Goal: Answer question/provide support: Share knowledge or assist other users

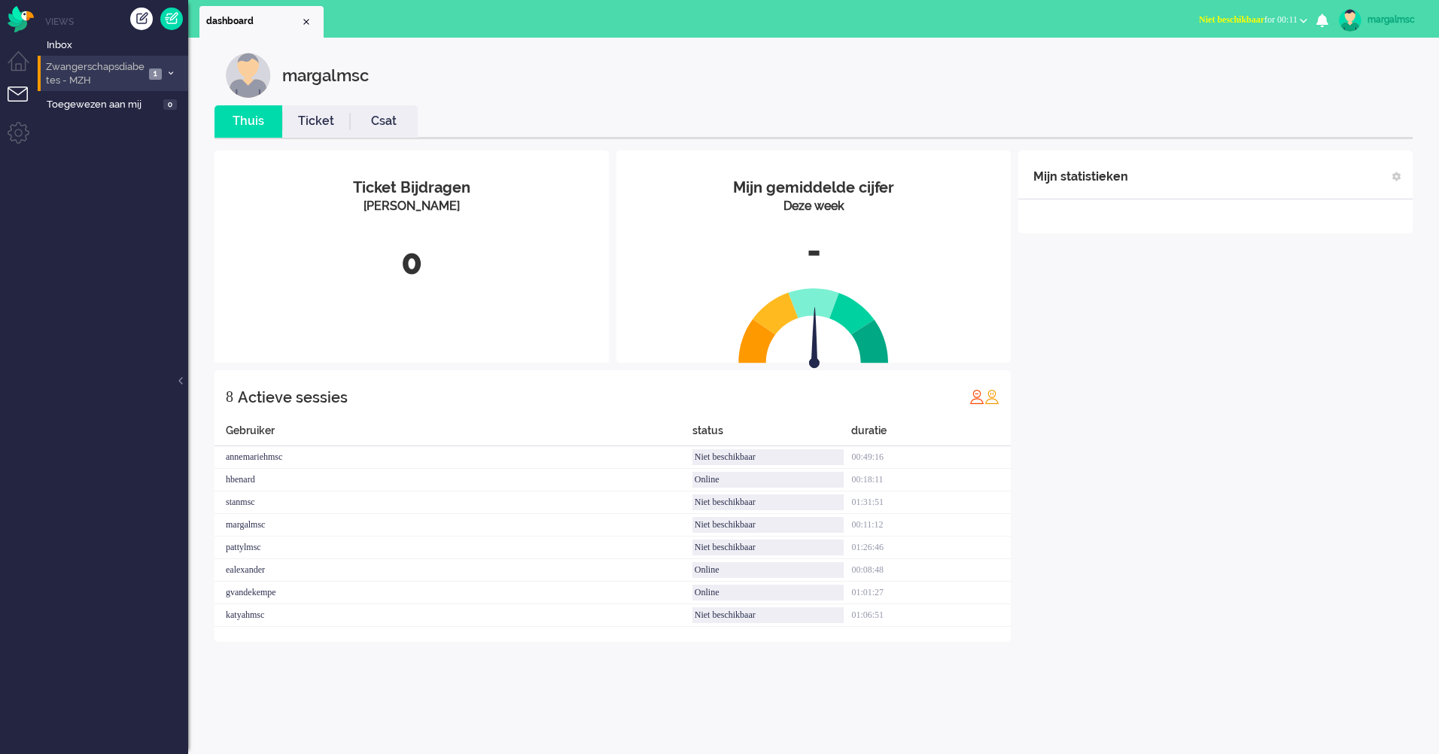
click at [108, 74] on span "Zwangerschapsdiabetes - MZH" at bounding box center [94, 74] width 101 height 28
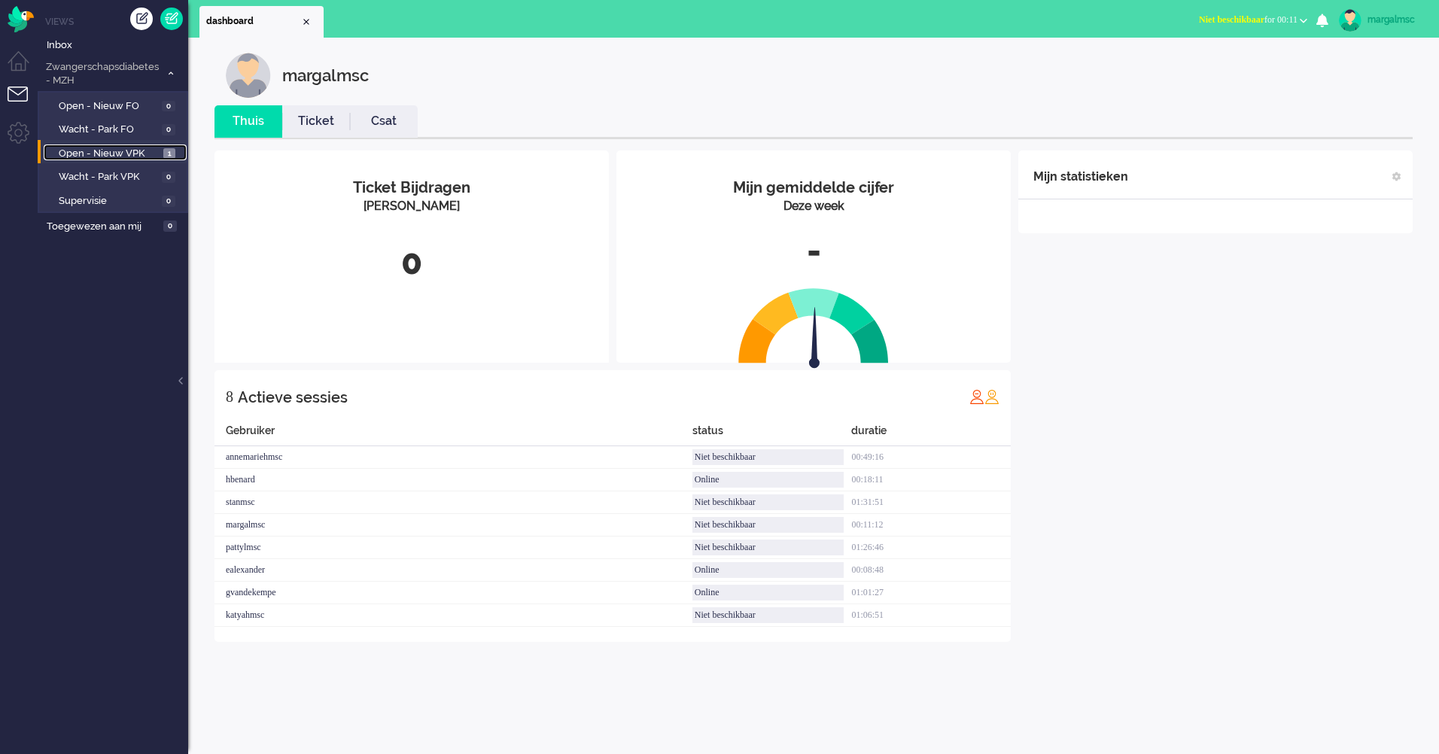
click at [128, 148] on span "Open - Nieuw VPK" at bounding box center [109, 154] width 101 height 14
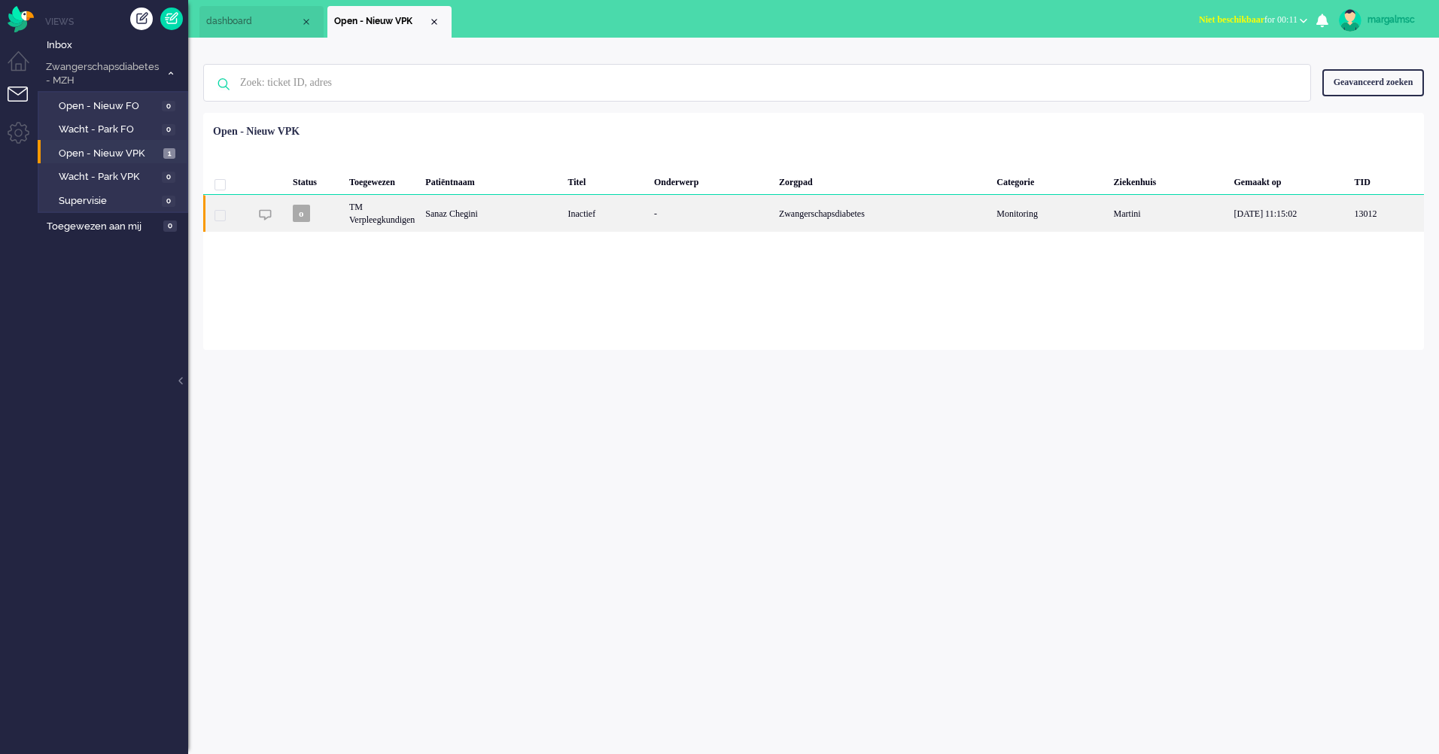
click at [668, 218] on div "-" at bounding box center [711, 213] width 125 height 37
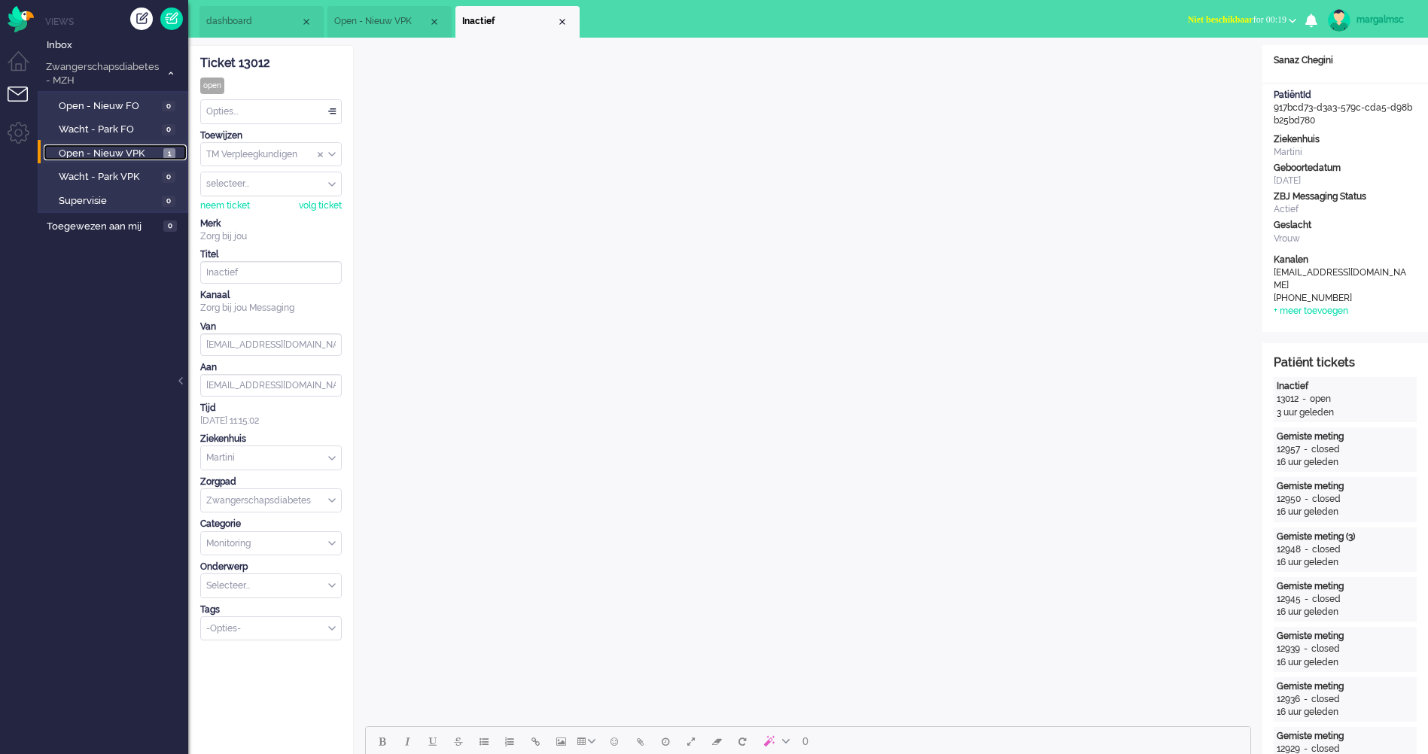
click at [90, 148] on span "Open - Nieuw VPK" at bounding box center [109, 154] width 101 height 14
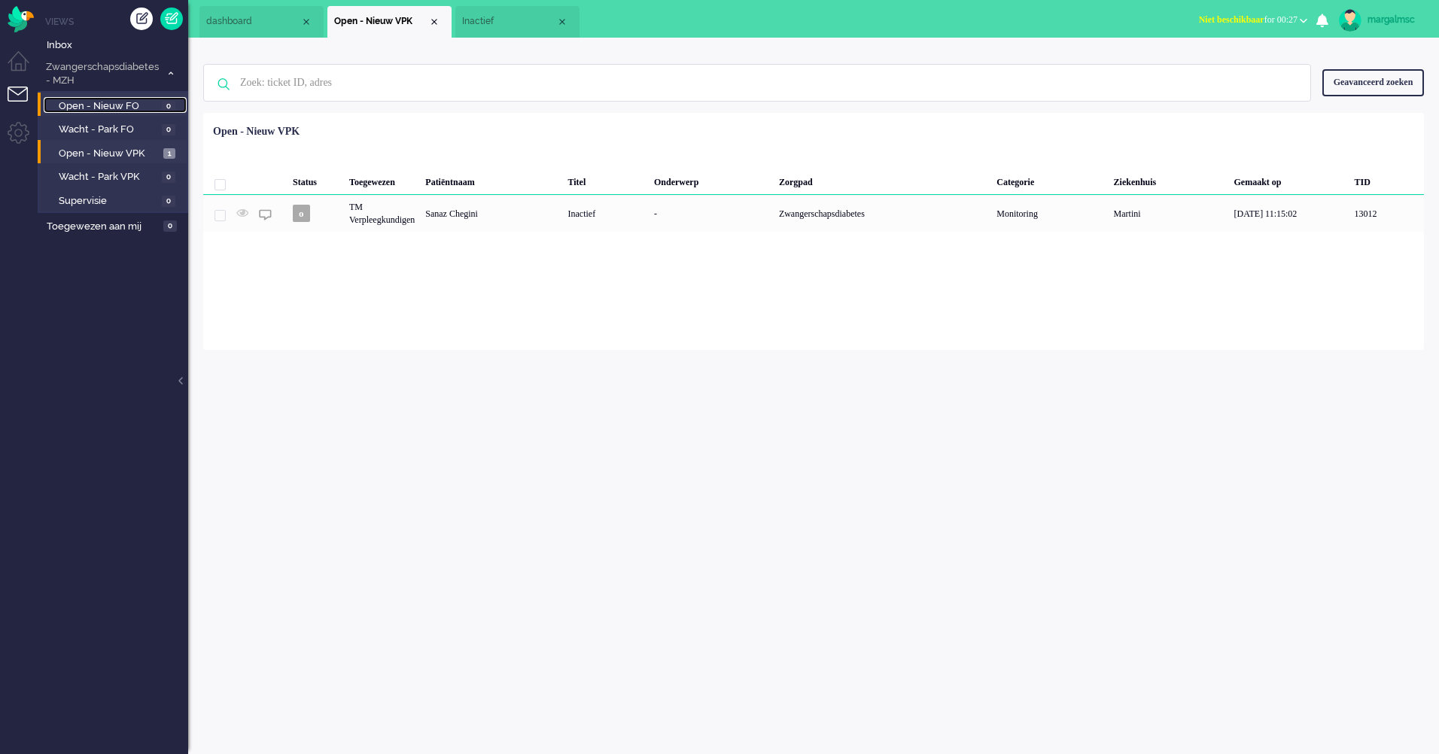
click at [109, 102] on span "Open - Nieuw FO" at bounding box center [108, 106] width 99 height 14
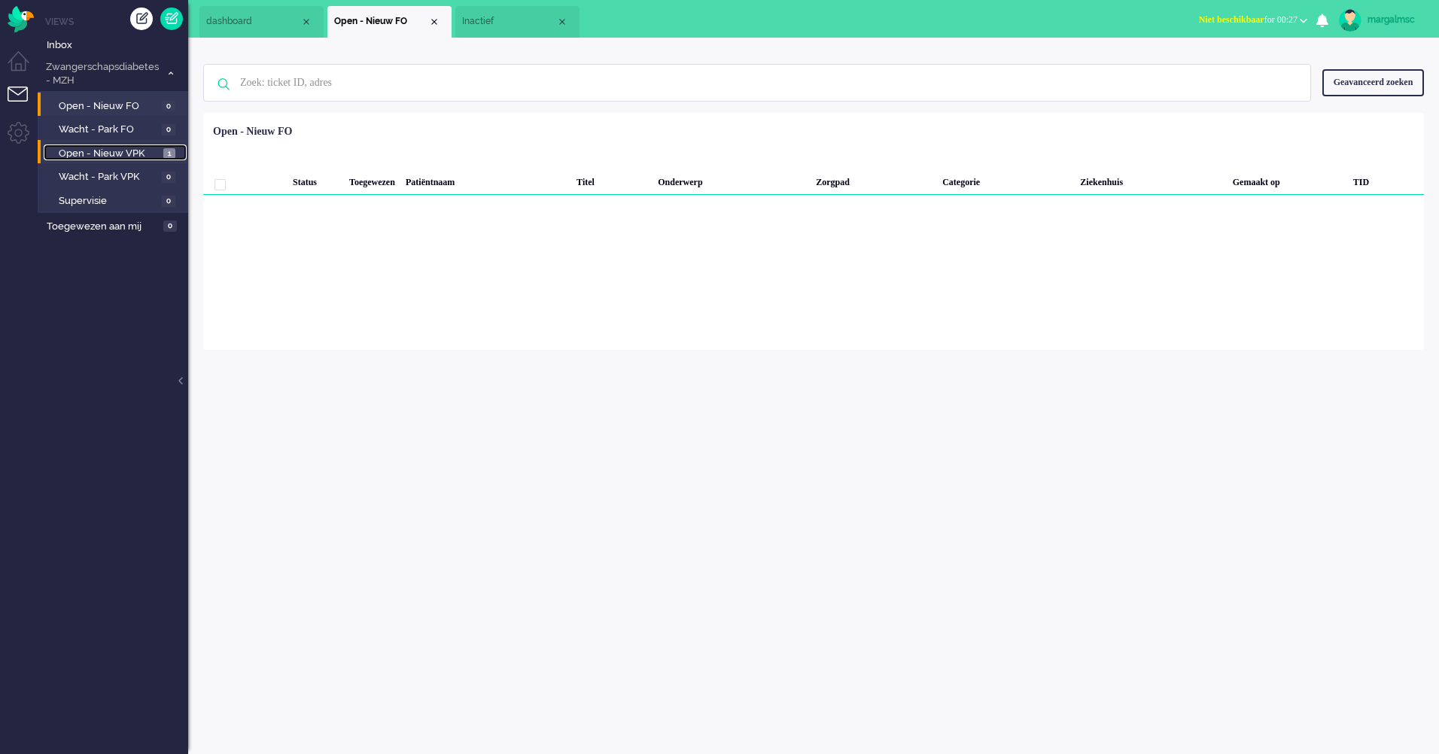
click at [115, 155] on span "Open - Nieuw VPK" at bounding box center [109, 154] width 101 height 14
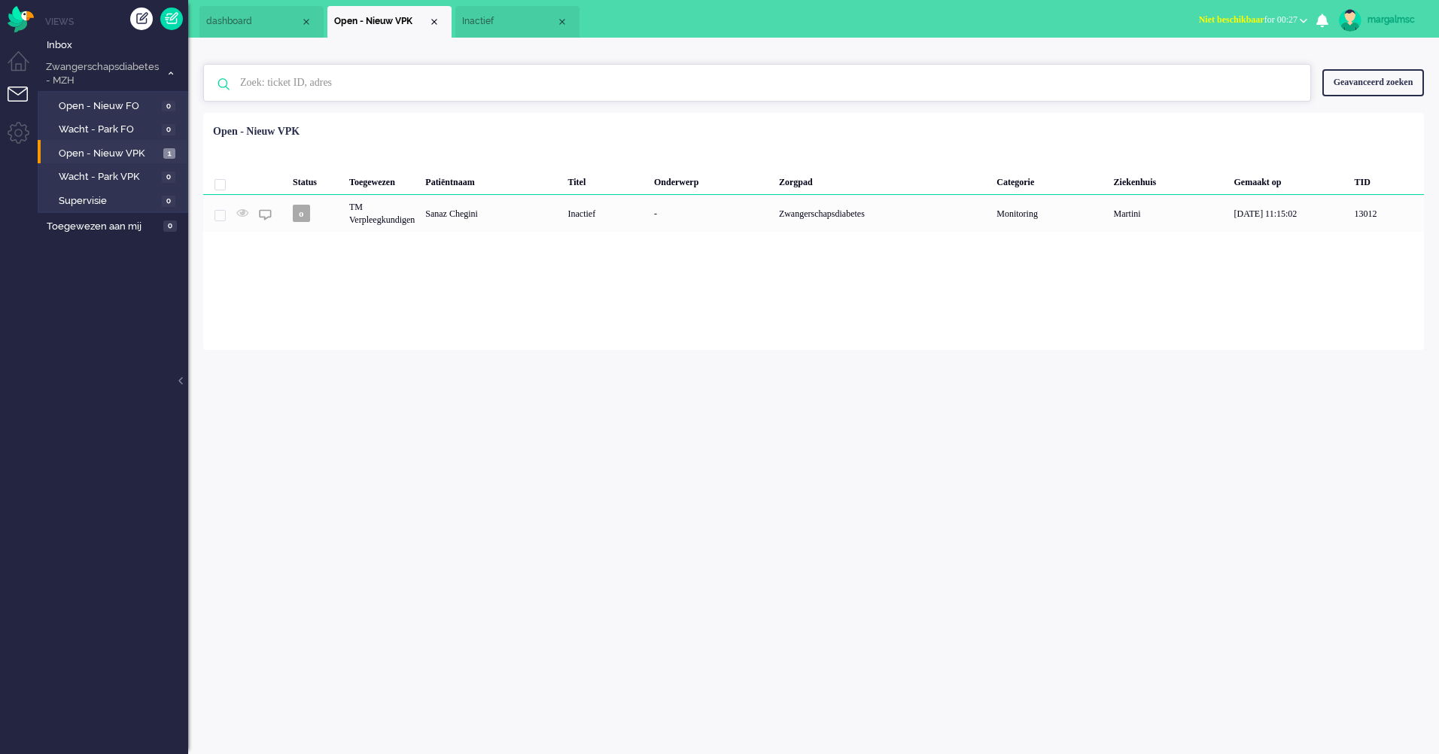
click at [284, 82] on input "text" at bounding box center [759, 83] width 1061 height 36
type input "Sulaiman"
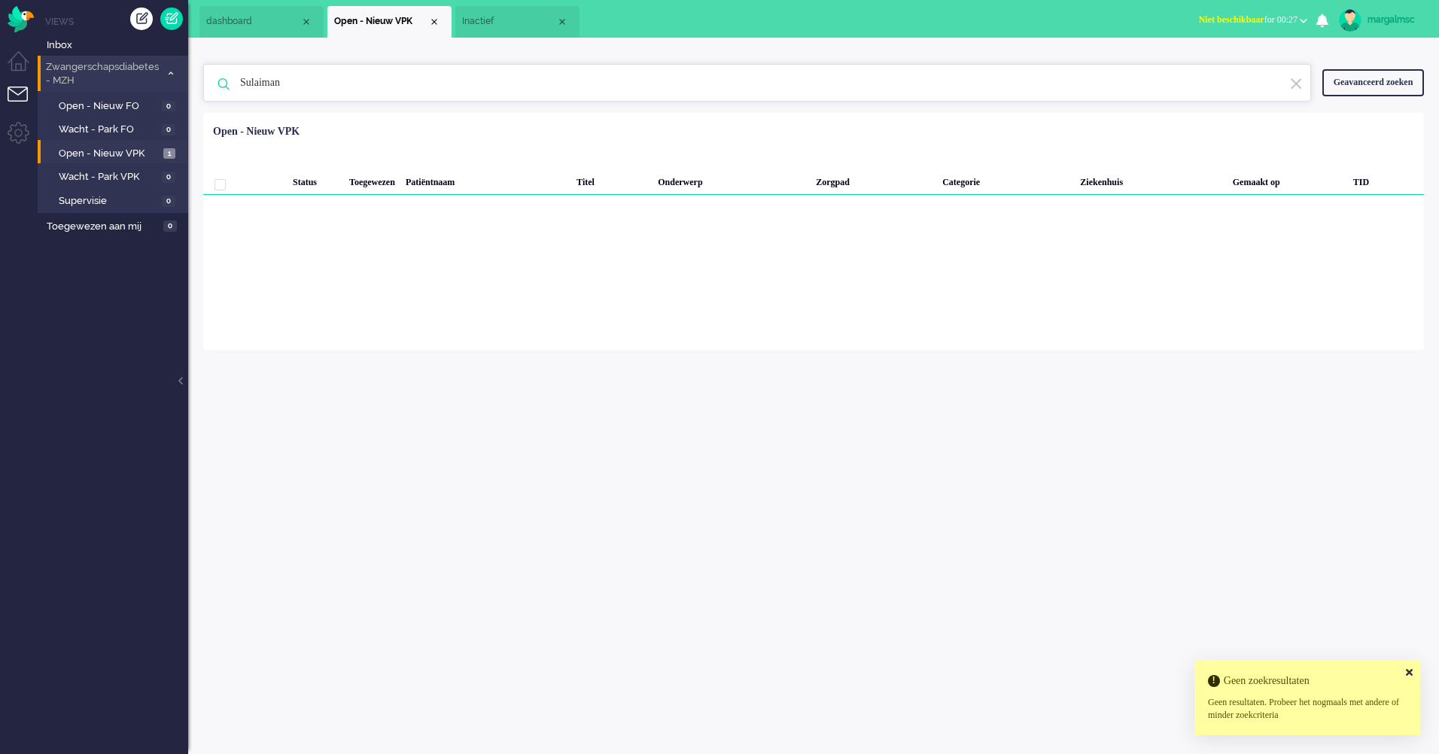
drag, startPoint x: 356, startPoint y: 97, endPoint x: 132, endPoint y: 82, distance: 224.1
click at [132, 82] on div "Thuis Dashboard [GEOGRAPHIC_DATA] Volgen [GEOGRAPHIC_DATA] release_2.1.2 Views …" at bounding box center [719, 377] width 1439 height 754
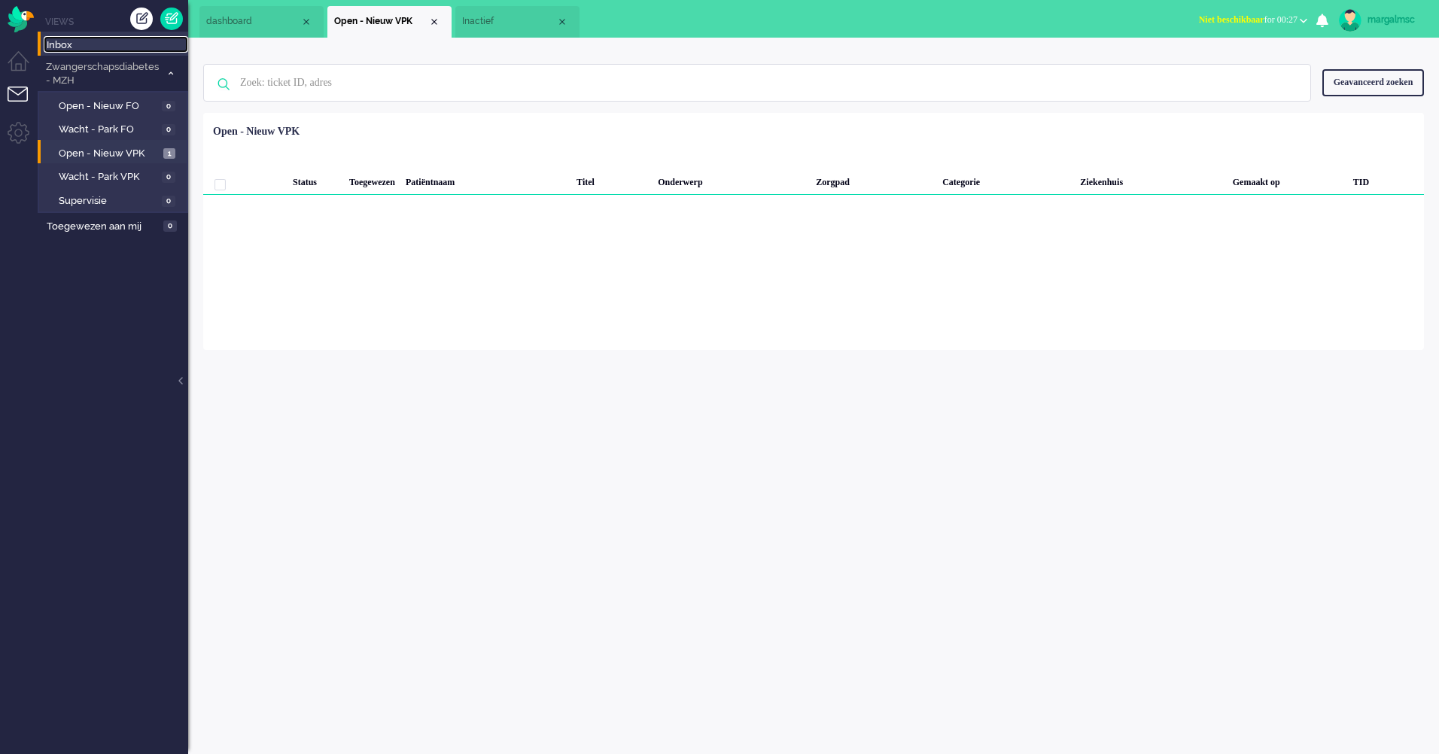
click at [108, 43] on span "Inbox" at bounding box center [118, 45] width 142 height 14
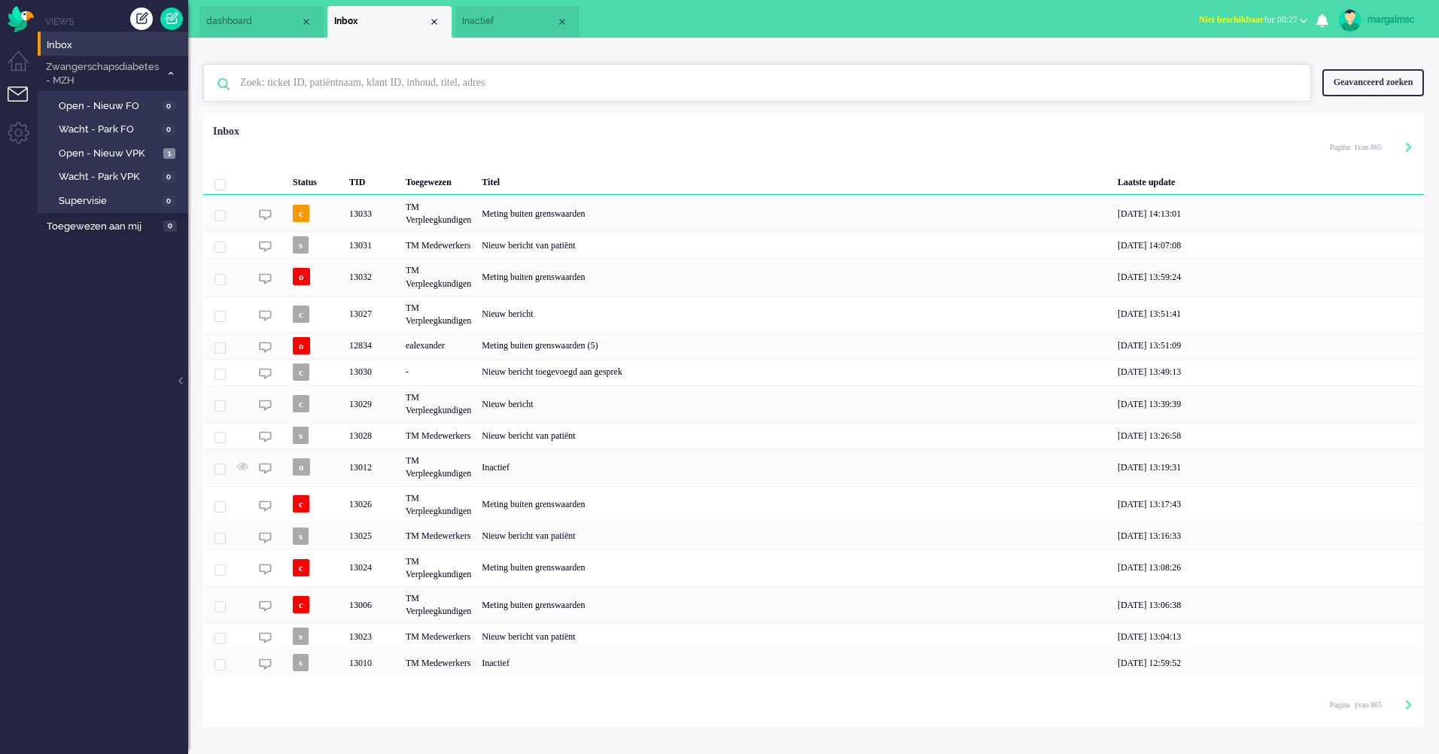
click at [352, 78] on input "text" at bounding box center [759, 83] width 1061 height 36
type input "sulaiman"
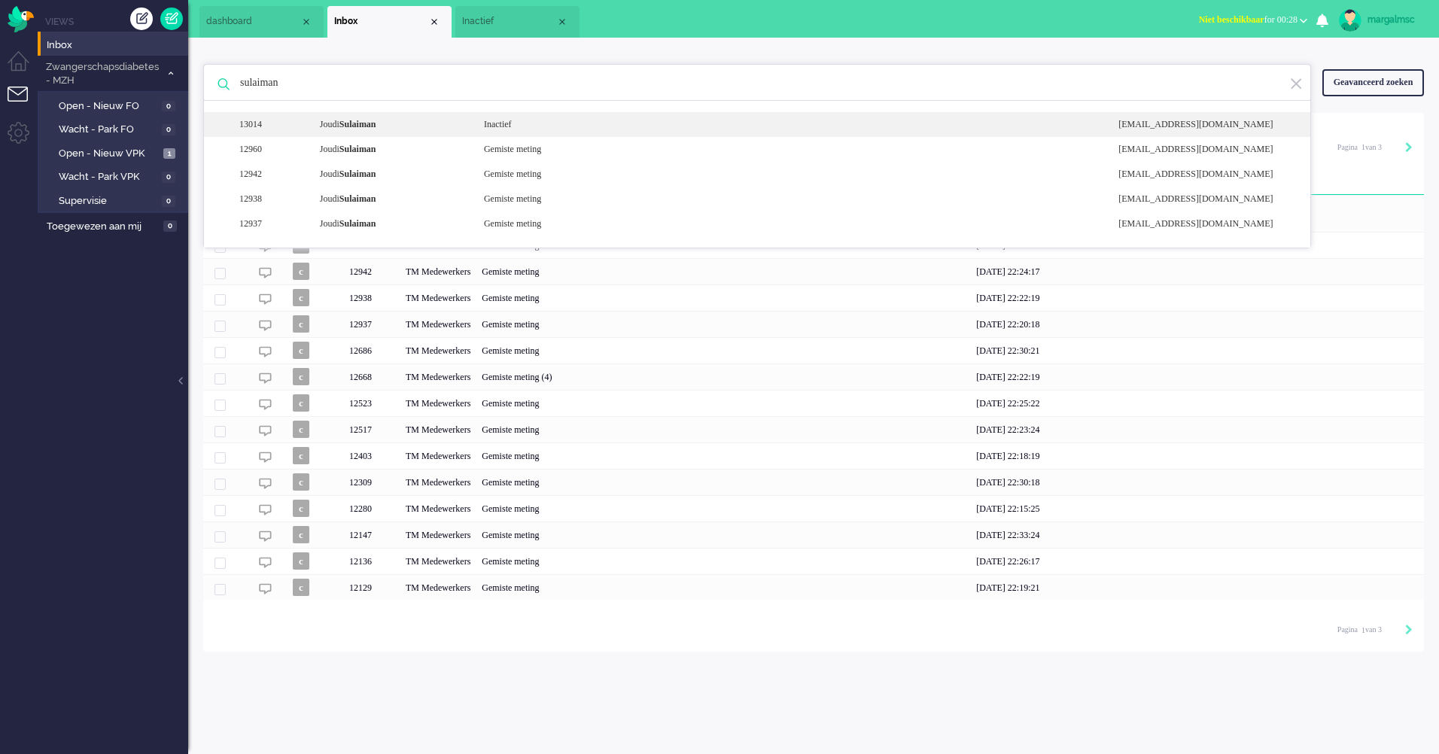
click at [370, 123] on b "Sulaiman" at bounding box center [357, 124] width 37 height 11
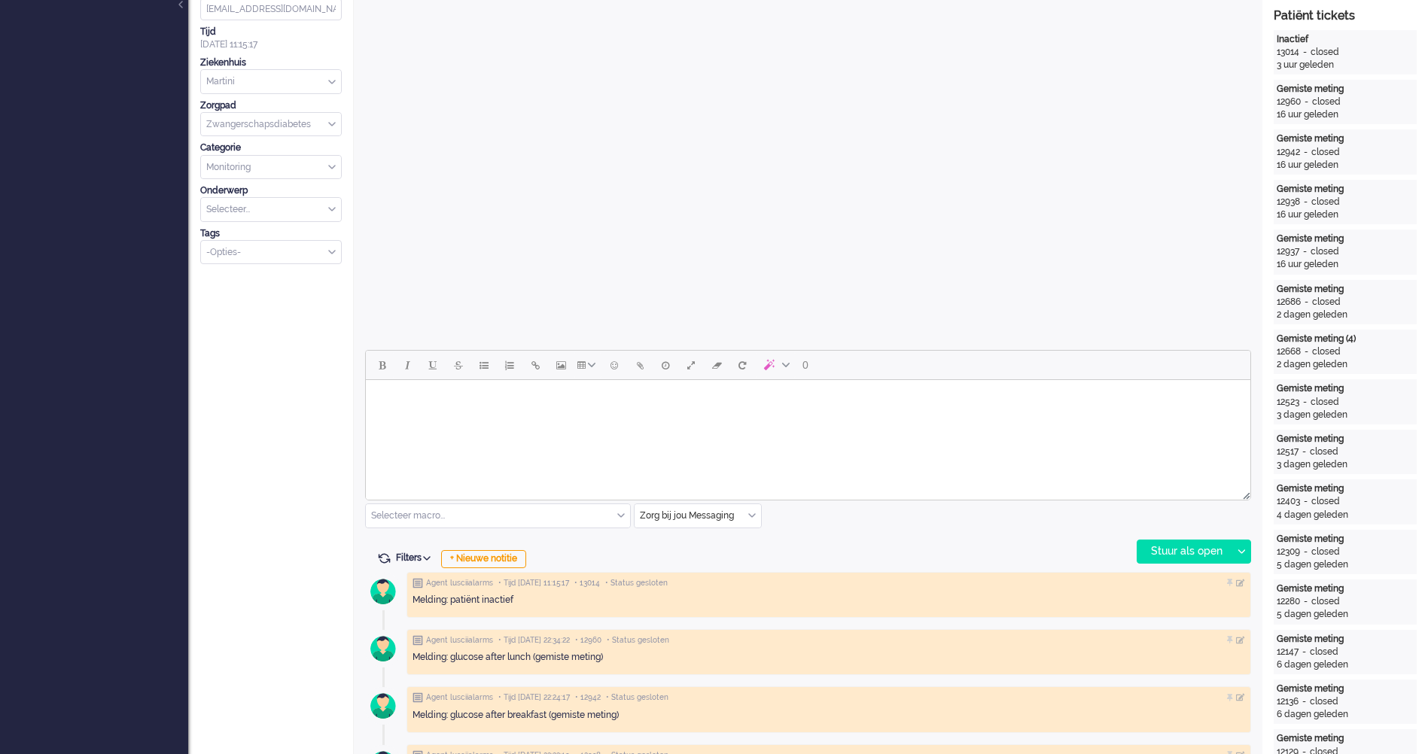
scroll to position [677, 0]
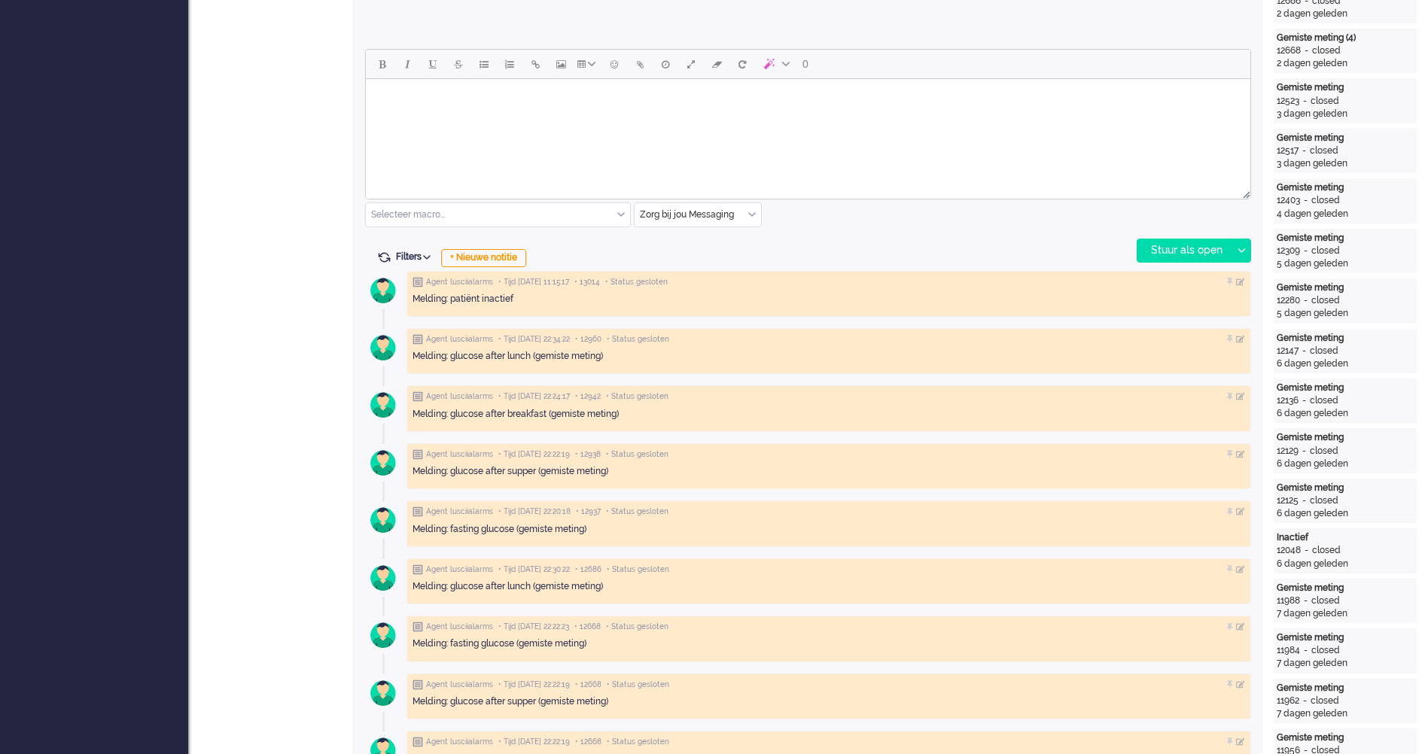
click at [1042, 288] on div "Melding: patiënt inactief" at bounding box center [829, 299] width 833 height 23
click at [419, 284] on img at bounding box center [418, 282] width 11 height 11
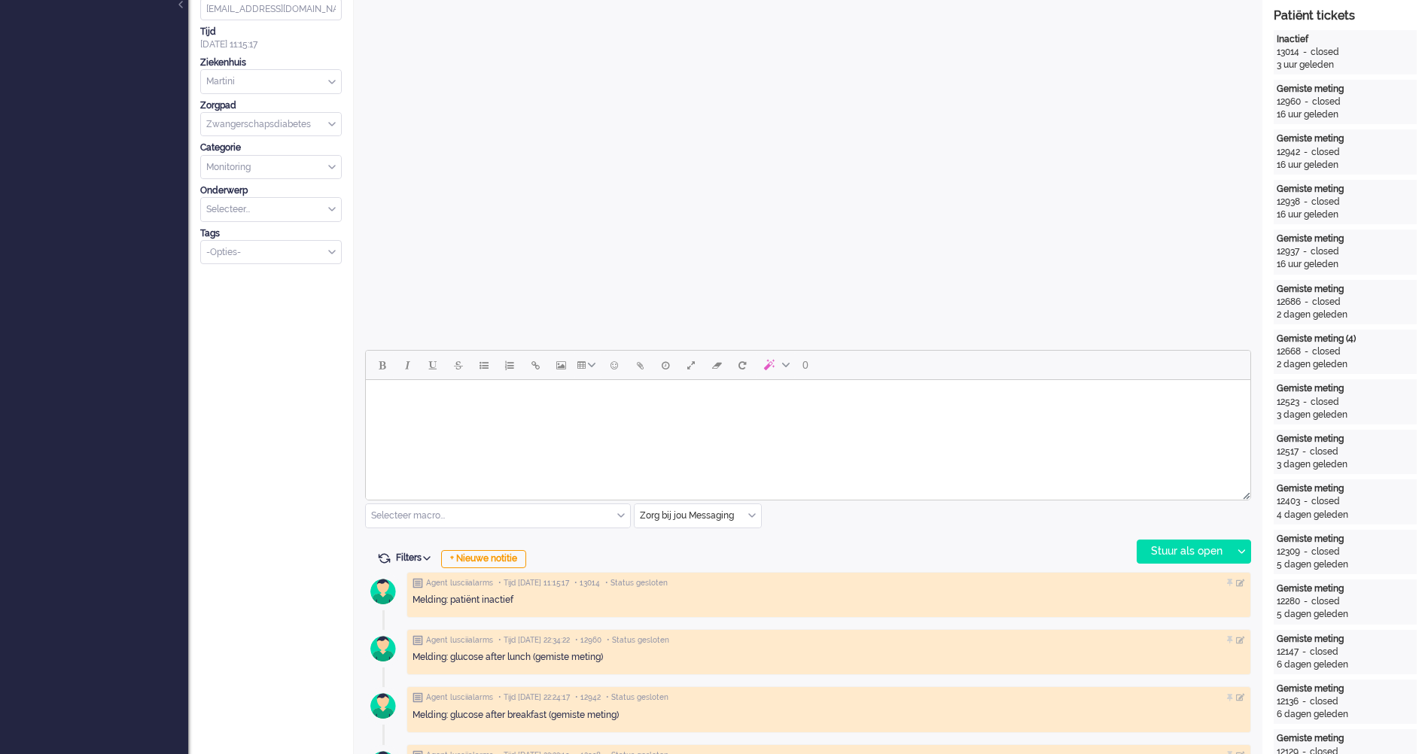
scroll to position [0, 0]
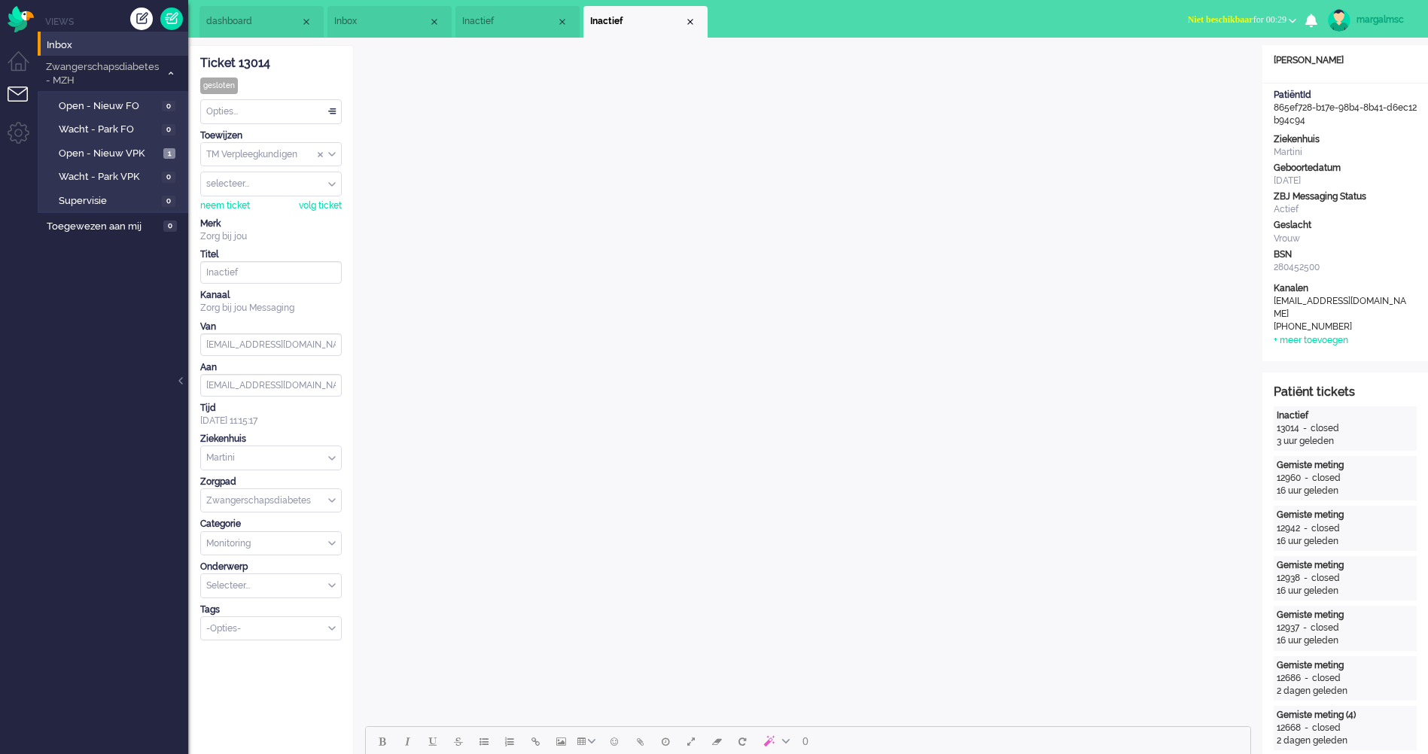
drag, startPoint x: 275, startPoint y: 60, endPoint x: 239, endPoint y: 67, distance: 36.8
click at [239, 67] on div "Ticket 13014" at bounding box center [271, 63] width 142 height 17
copy div "13014"
click at [104, 145] on link "Open - Nieuw VPK 2" at bounding box center [115, 153] width 143 height 17
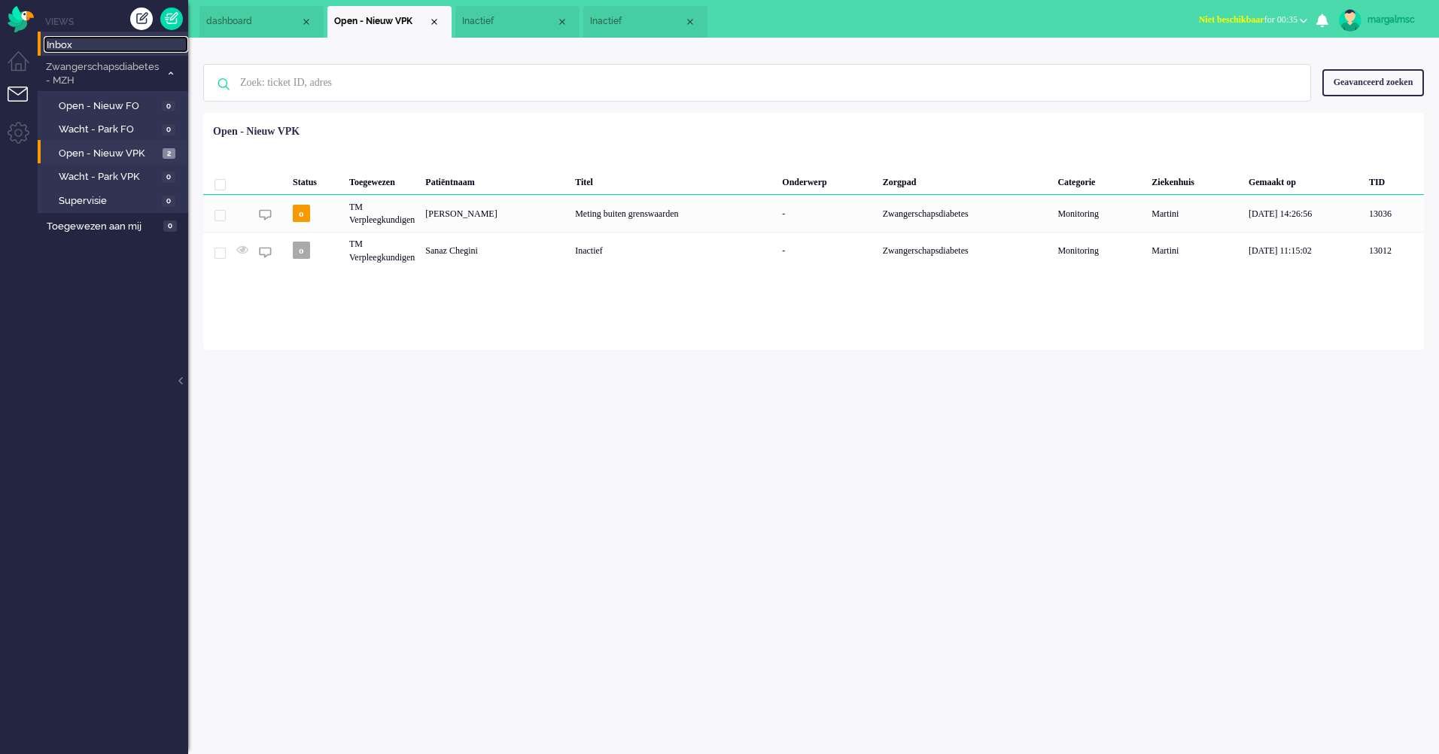
click at [100, 46] on span "Inbox" at bounding box center [118, 45] width 142 height 14
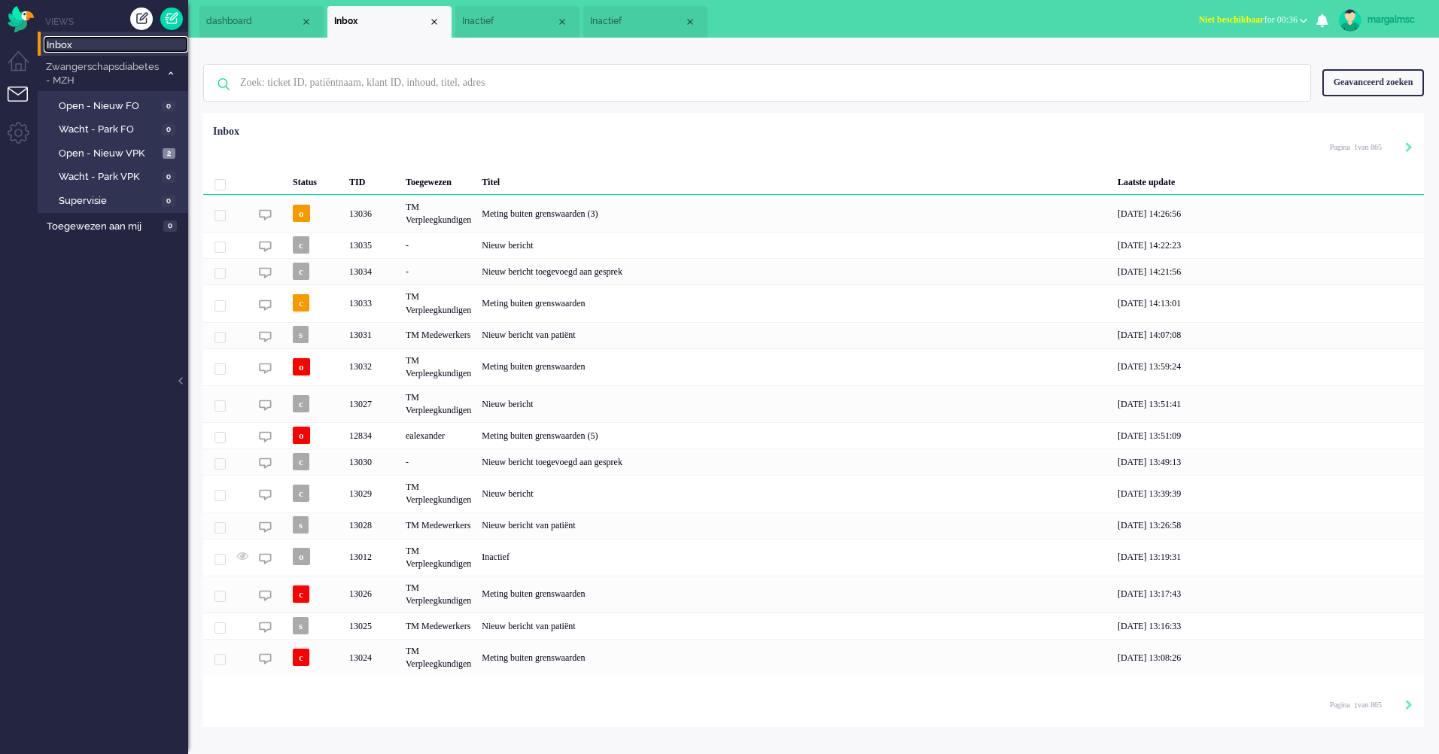
click at [625, 16] on span "Inactief" at bounding box center [637, 21] width 94 height 13
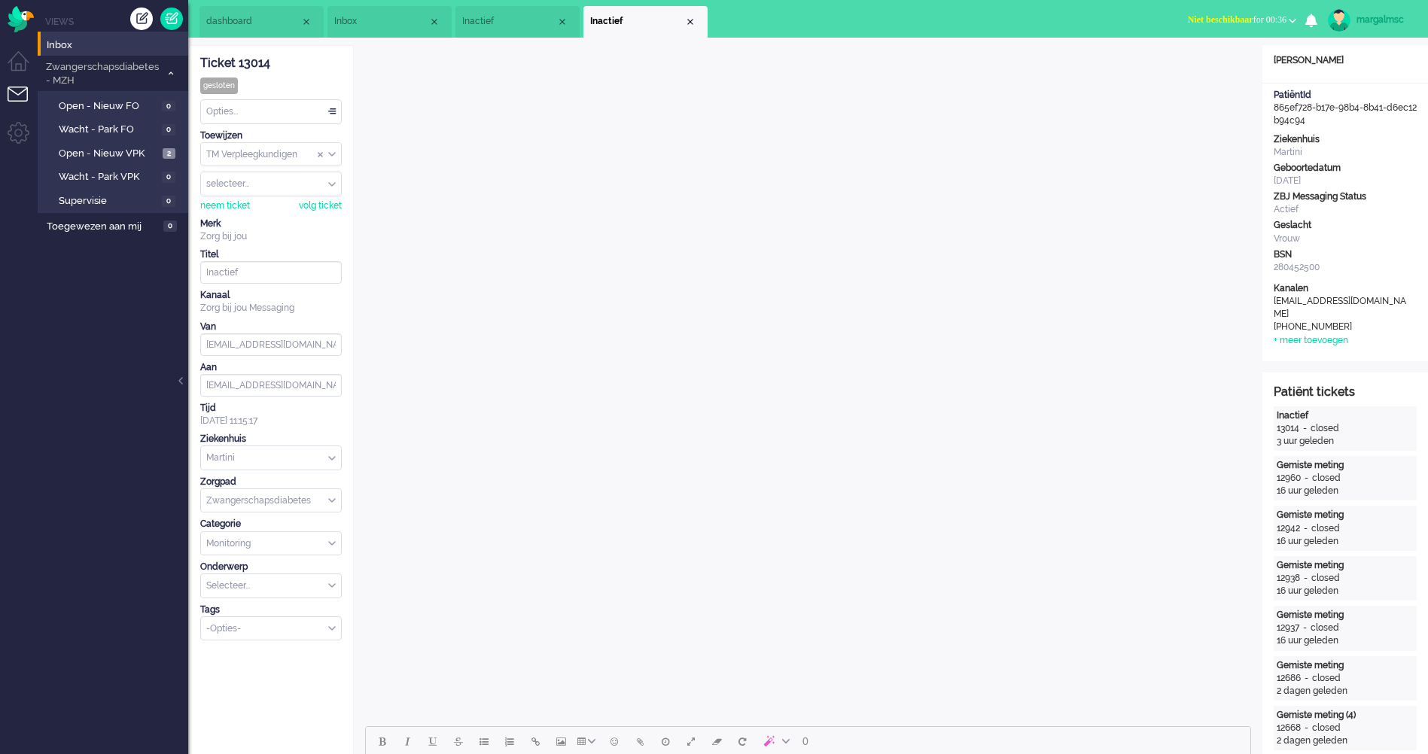
click at [274, 75] on div "Ticket 13014 gesloten Kijkend Opties... Zet Status Open In afwachting Geparkeer…" at bounding box center [271, 343] width 142 height 595
drag, startPoint x: 279, startPoint y: 67, endPoint x: 239, endPoint y: 68, distance: 39.2
click at [239, 68] on div "Ticket 13014" at bounding box center [271, 63] width 142 height 17
copy div "13014"
click at [119, 75] on span "Zwangerschapsdiabetes - MZH" at bounding box center [102, 74] width 117 height 28
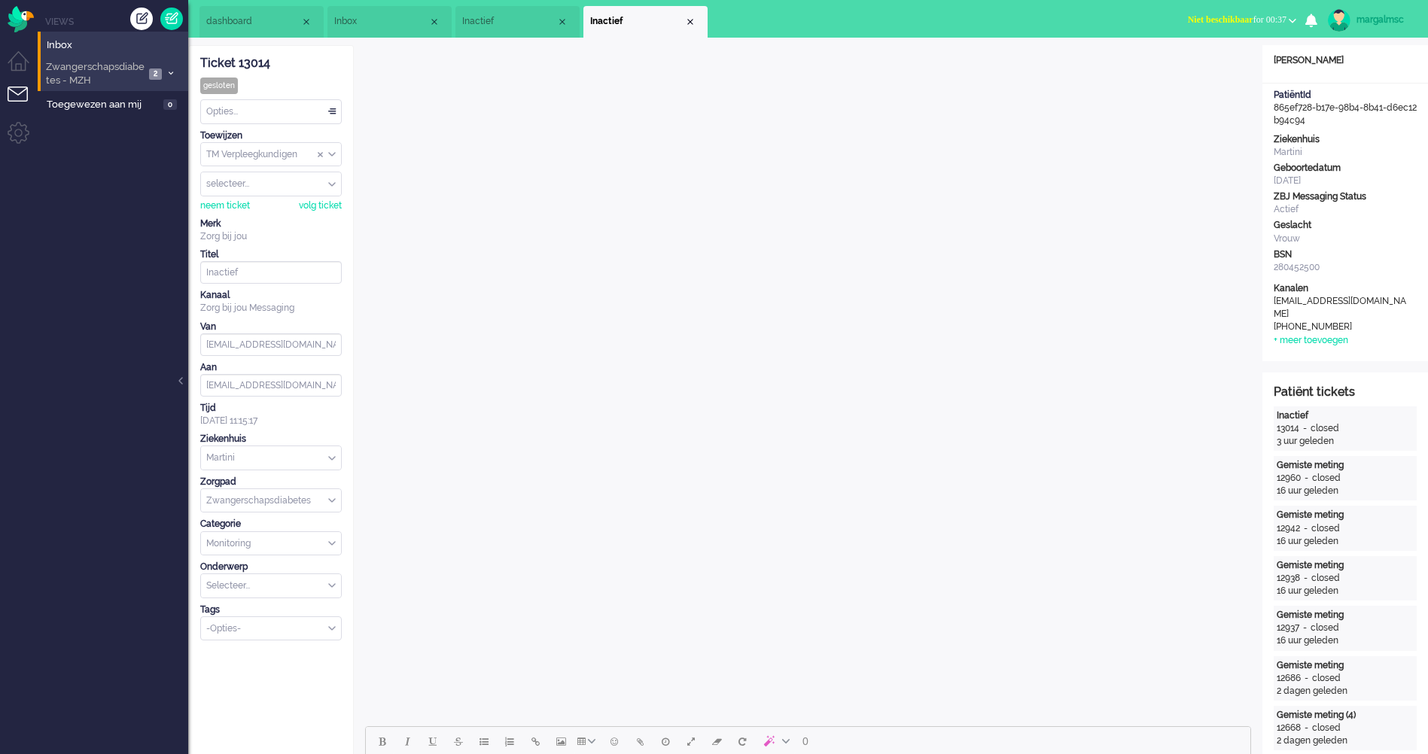
click at [117, 77] on span "Zwangerschapsdiabetes - MZH" at bounding box center [94, 74] width 101 height 28
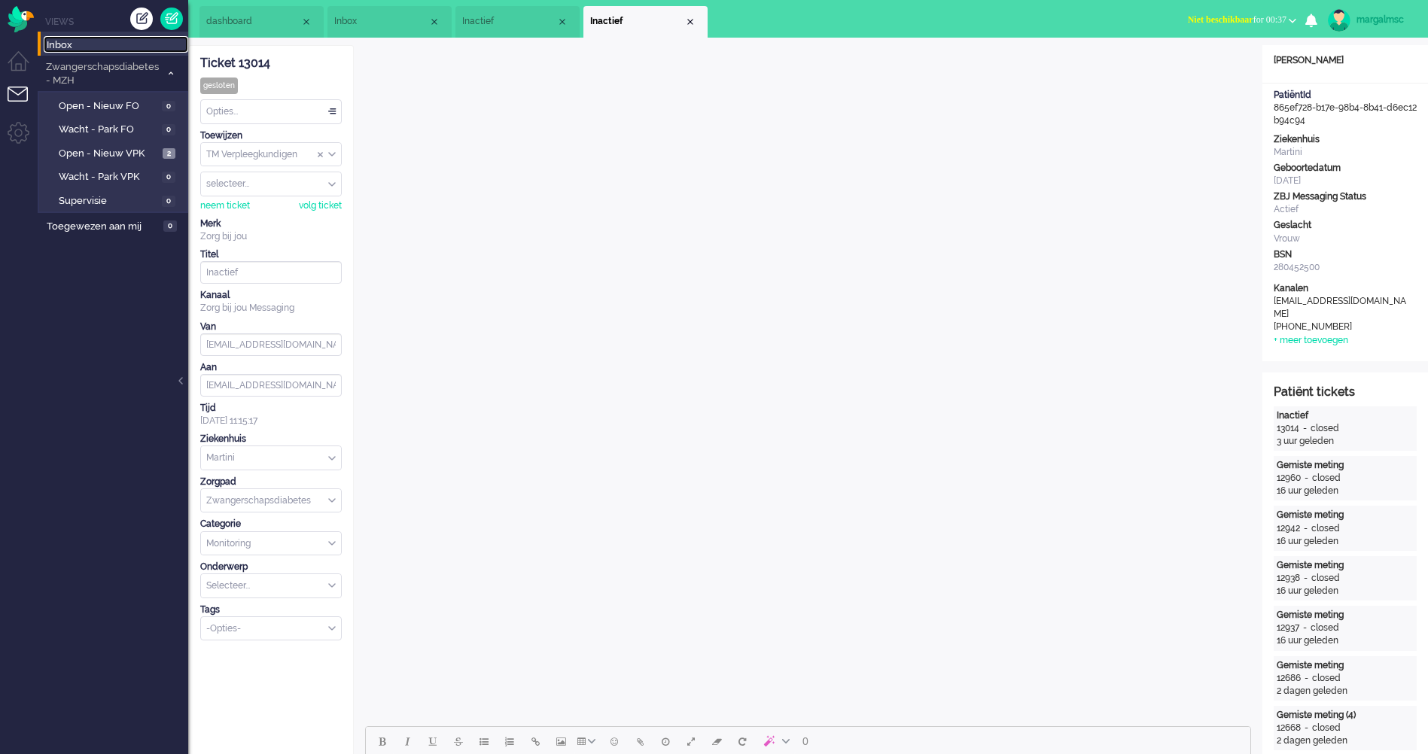
click at [59, 39] on span "Inbox" at bounding box center [118, 45] width 142 height 14
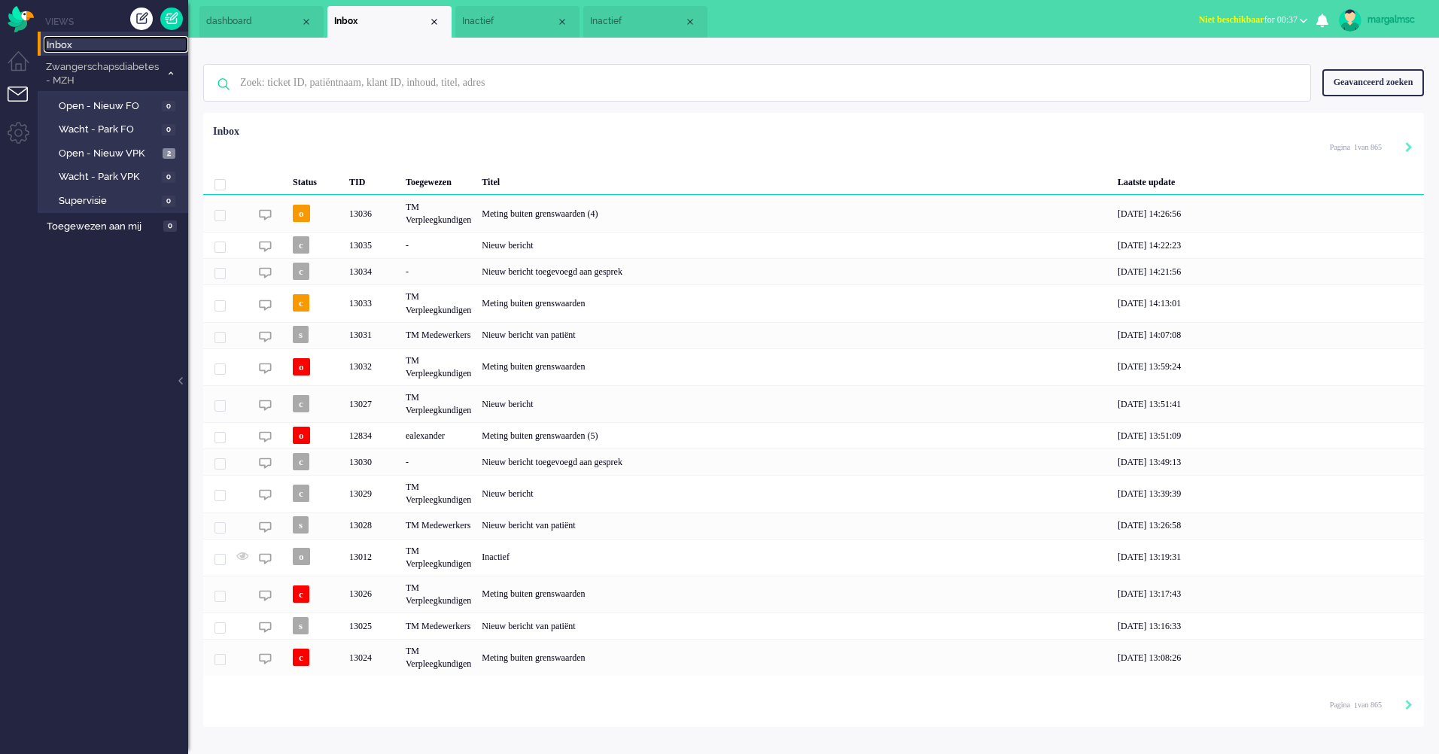
click at [657, 22] on span "Inactief" at bounding box center [637, 21] width 94 height 13
